Goal: Task Accomplishment & Management: Manage account settings

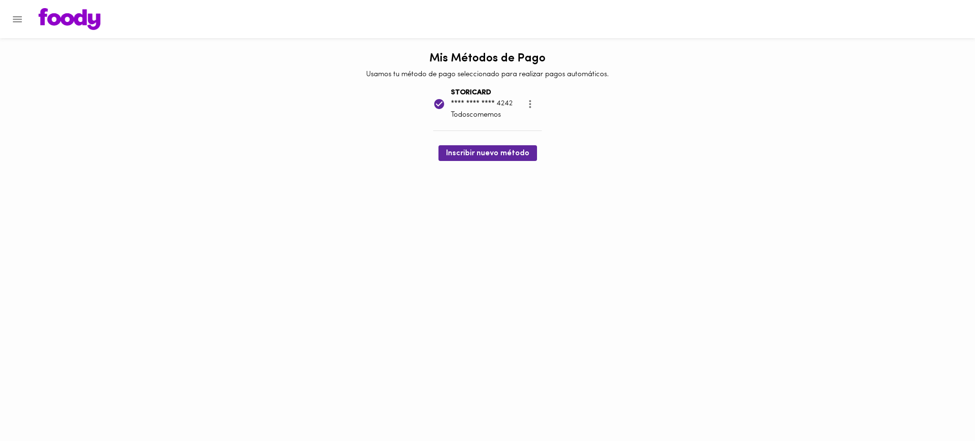
click at [21, 20] on icon "Menu" at bounding box center [17, 19] width 12 height 12
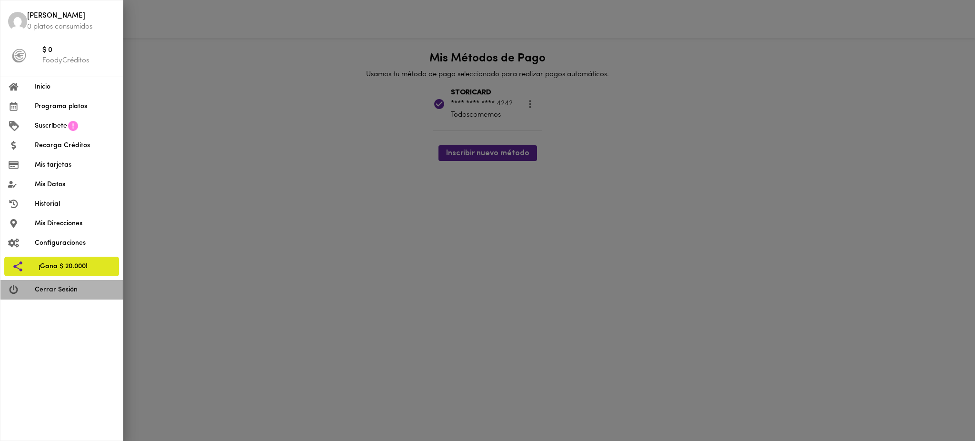
click at [73, 290] on span "Cerrar Sesión" at bounding box center [75, 290] width 80 height 10
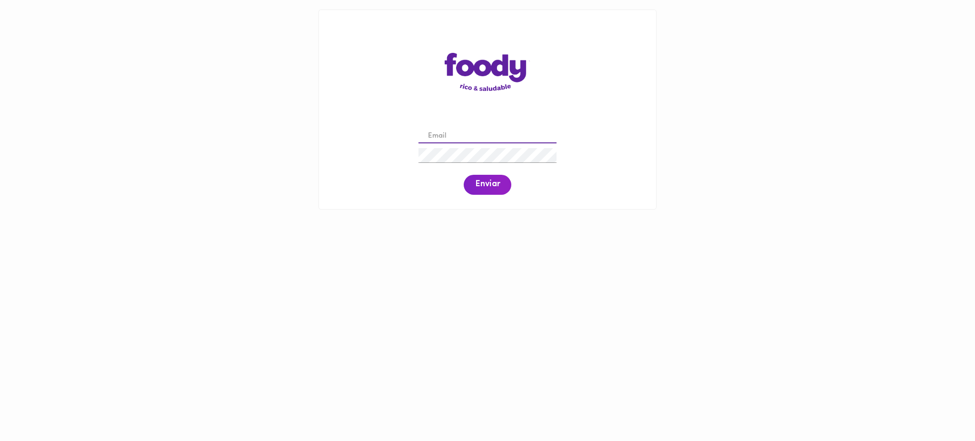
drag, startPoint x: 0, startPoint y: 0, endPoint x: 469, endPoint y: 135, distance: 487.9
click at [469, 135] on input "email" at bounding box center [487, 136] width 138 height 15
paste input "[PERSON_NAME][EMAIL_ADDRESS][DOMAIN_NAME]"
type input "[PERSON_NAME][EMAIL_ADDRESS][DOMAIN_NAME]"
click at [485, 185] on span "Enviar" at bounding box center [487, 184] width 25 height 10
